Goal: Entertainment & Leisure: Consume media (video, audio)

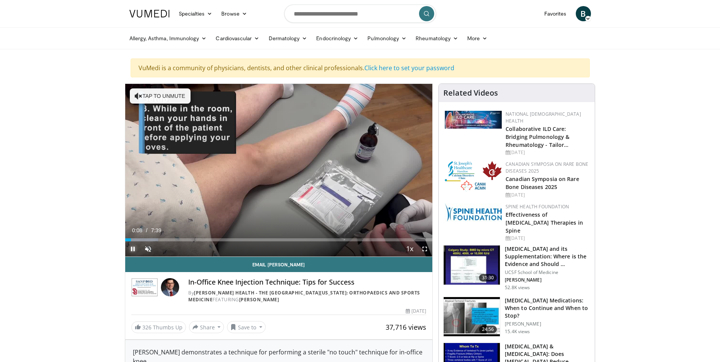
click at [134, 249] on span "Video Player" at bounding box center [132, 248] width 15 height 15
click at [146, 246] on span "Video Player" at bounding box center [147, 248] width 15 height 15
click at [132, 247] on span "Video Player" at bounding box center [132, 248] width 15 height 15
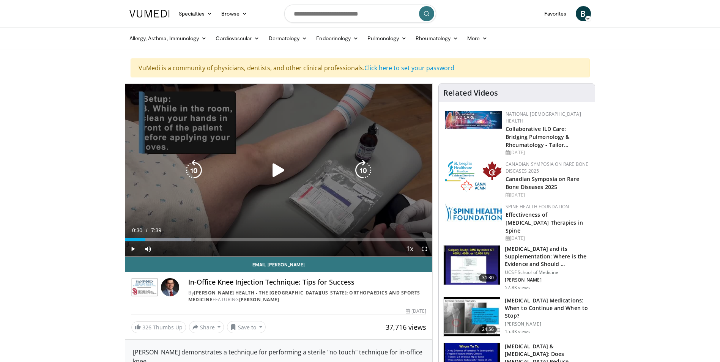
click at [274, 170] on icon "Video Player" at bounding box center [278, 170] width 21 height 21
